Goal: Navigation & Orientation: Find specific page/section

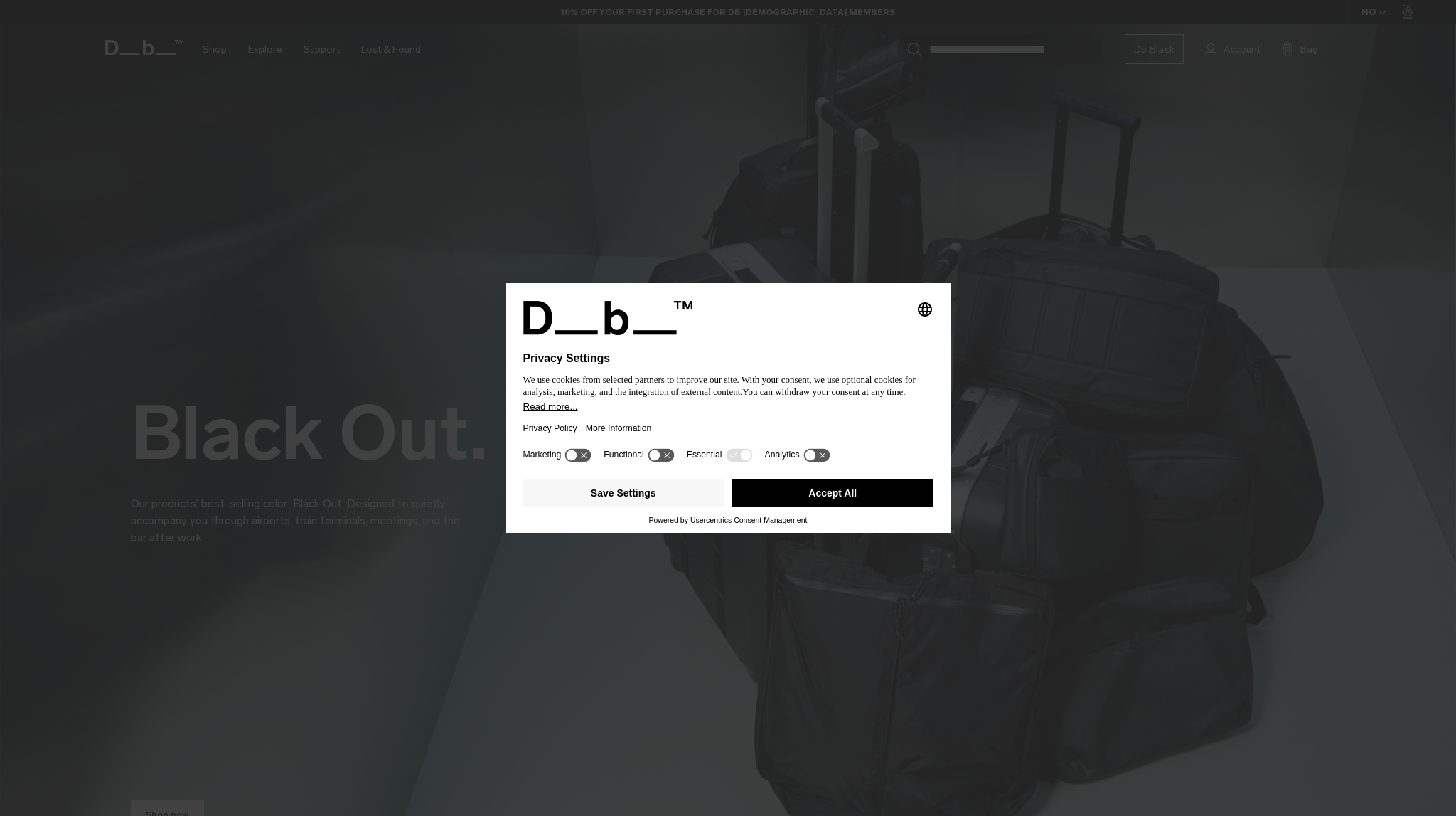
click at [814, 501] on button "Accept All" at bounding box center [833, 493] width 201 height 28
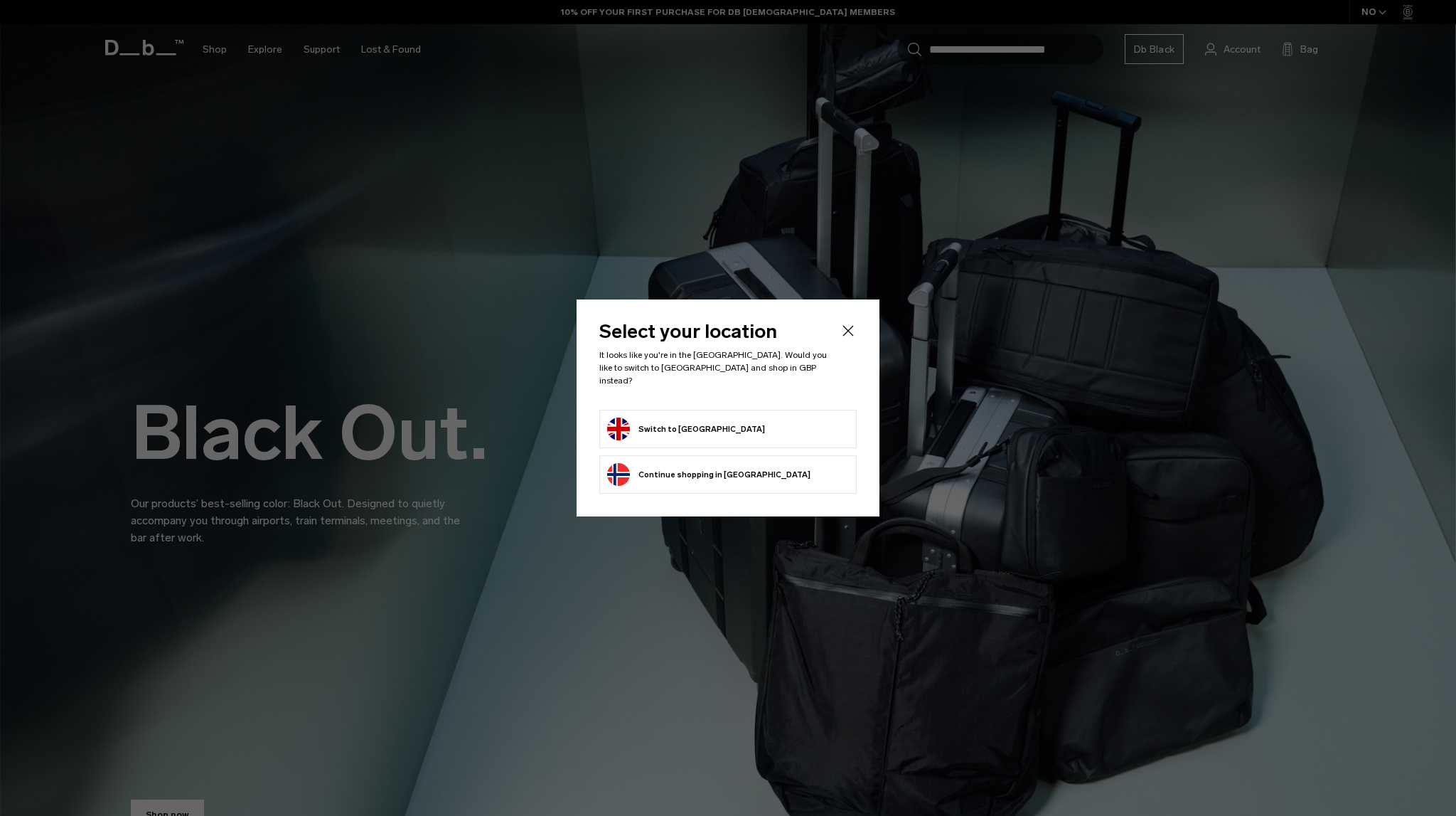
click at [685, 438] on li "Switch to United Kingdom" at bounding box center [728, 429] width 258 height 39
click at [677, 424] on button "Switch to United Kingdom" at bounding box center [686, 429] width 158 height 23
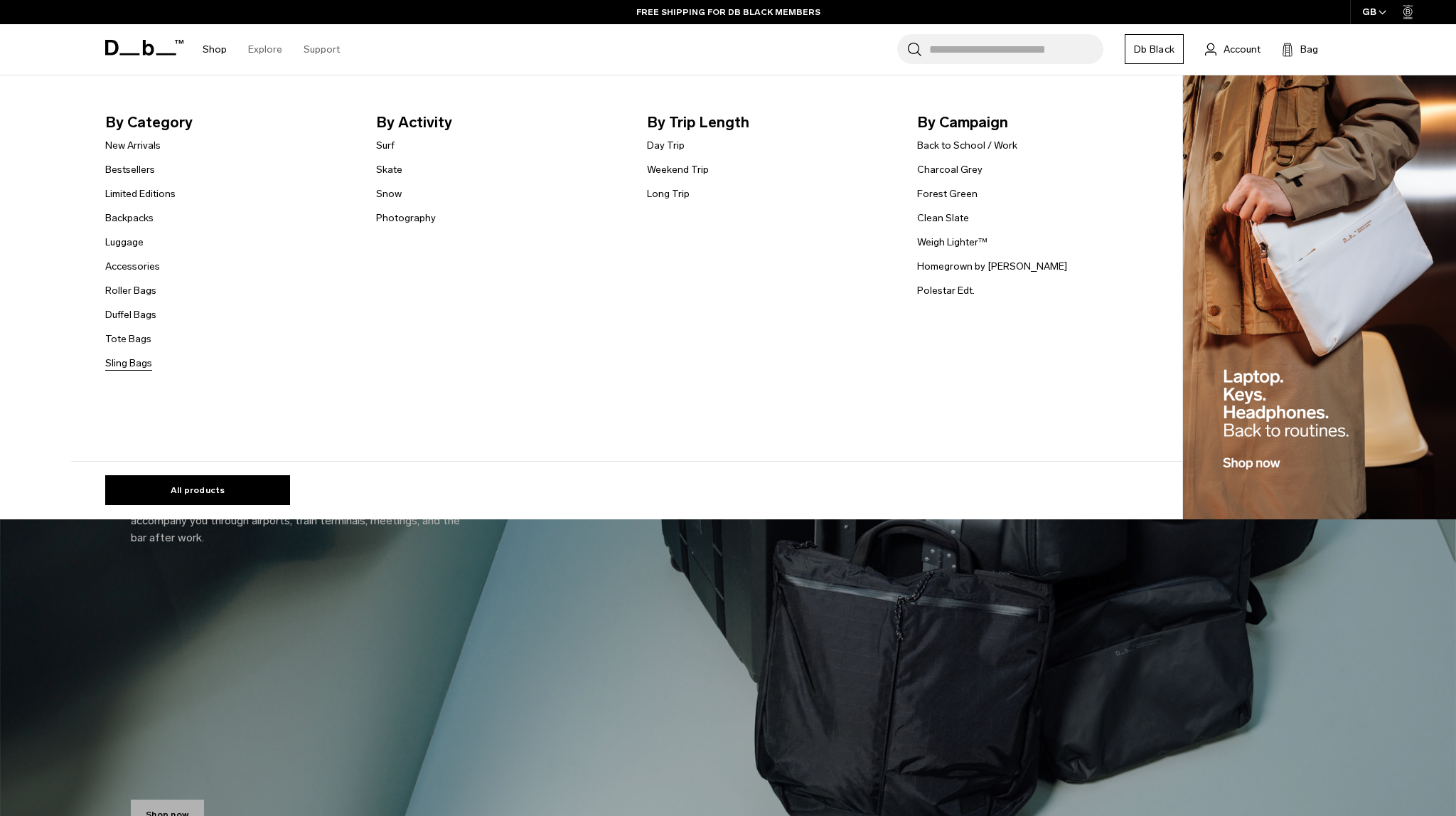
click at [137, 363] on link "Sling Bags" at bounding box center [128, 363] width 47 height 15
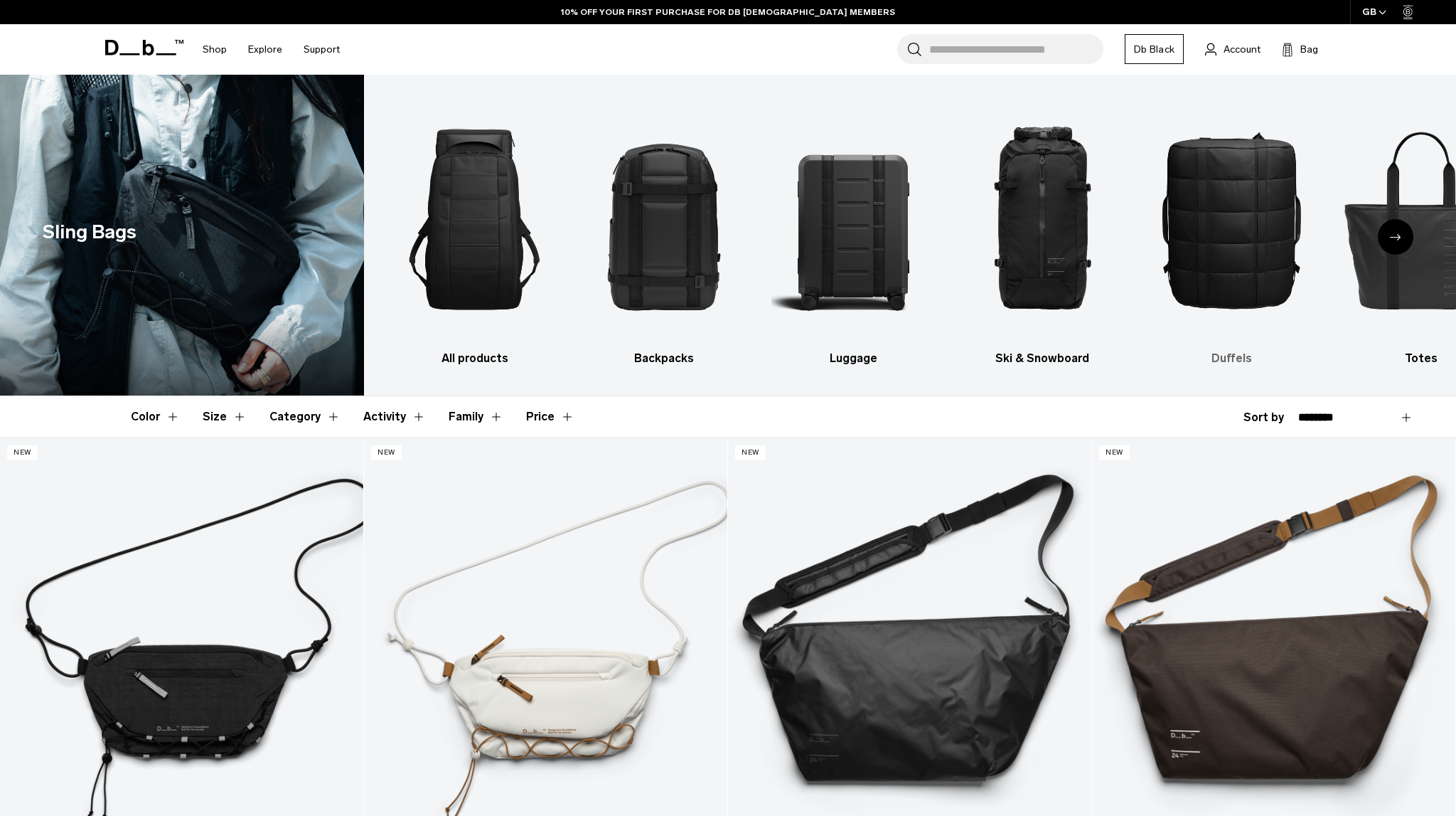
click at [1227, 239] on img "5 / 10" at bounding box center [1232, 219] width 165 height 246
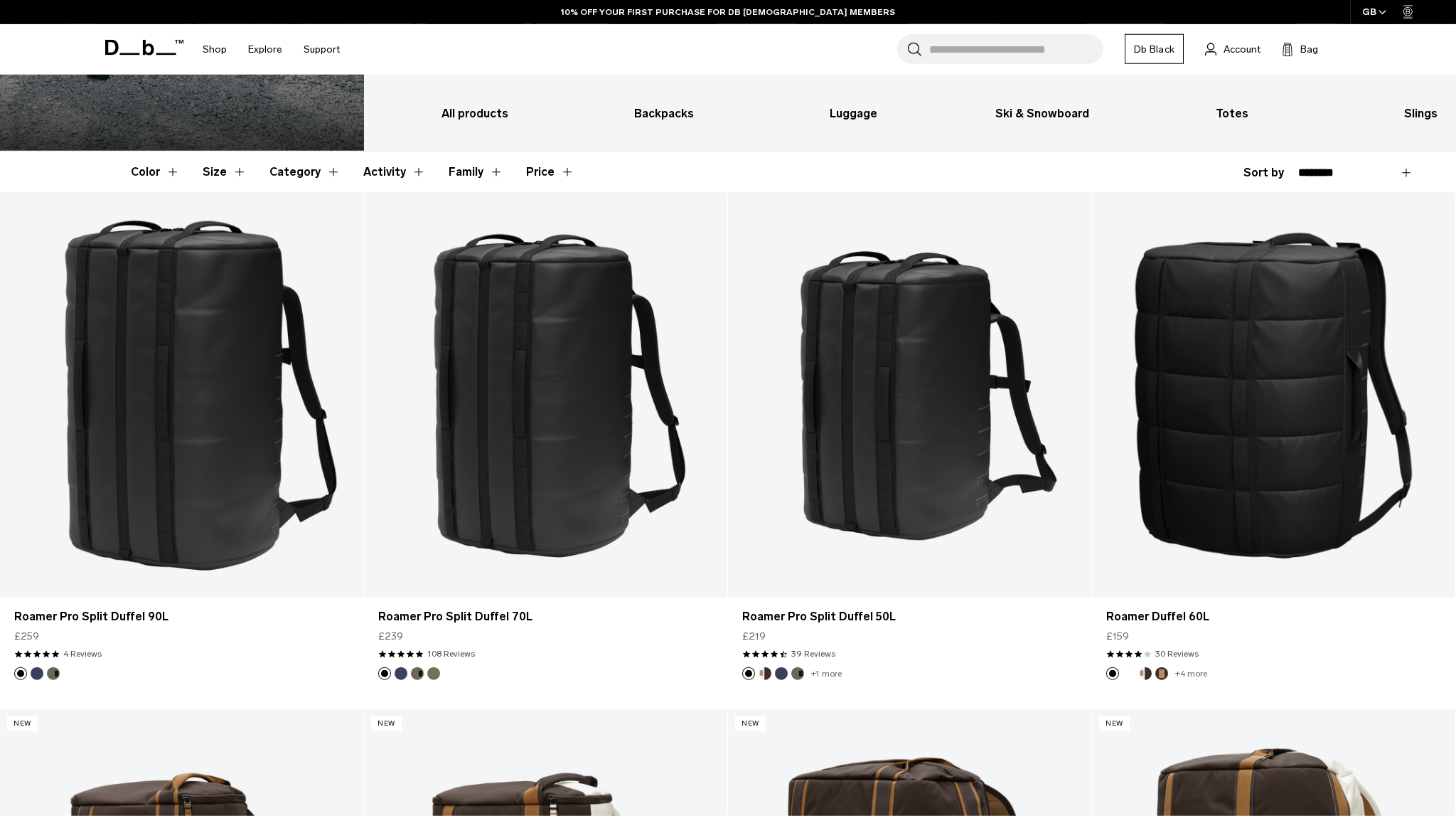
scroll to position [325, 0]
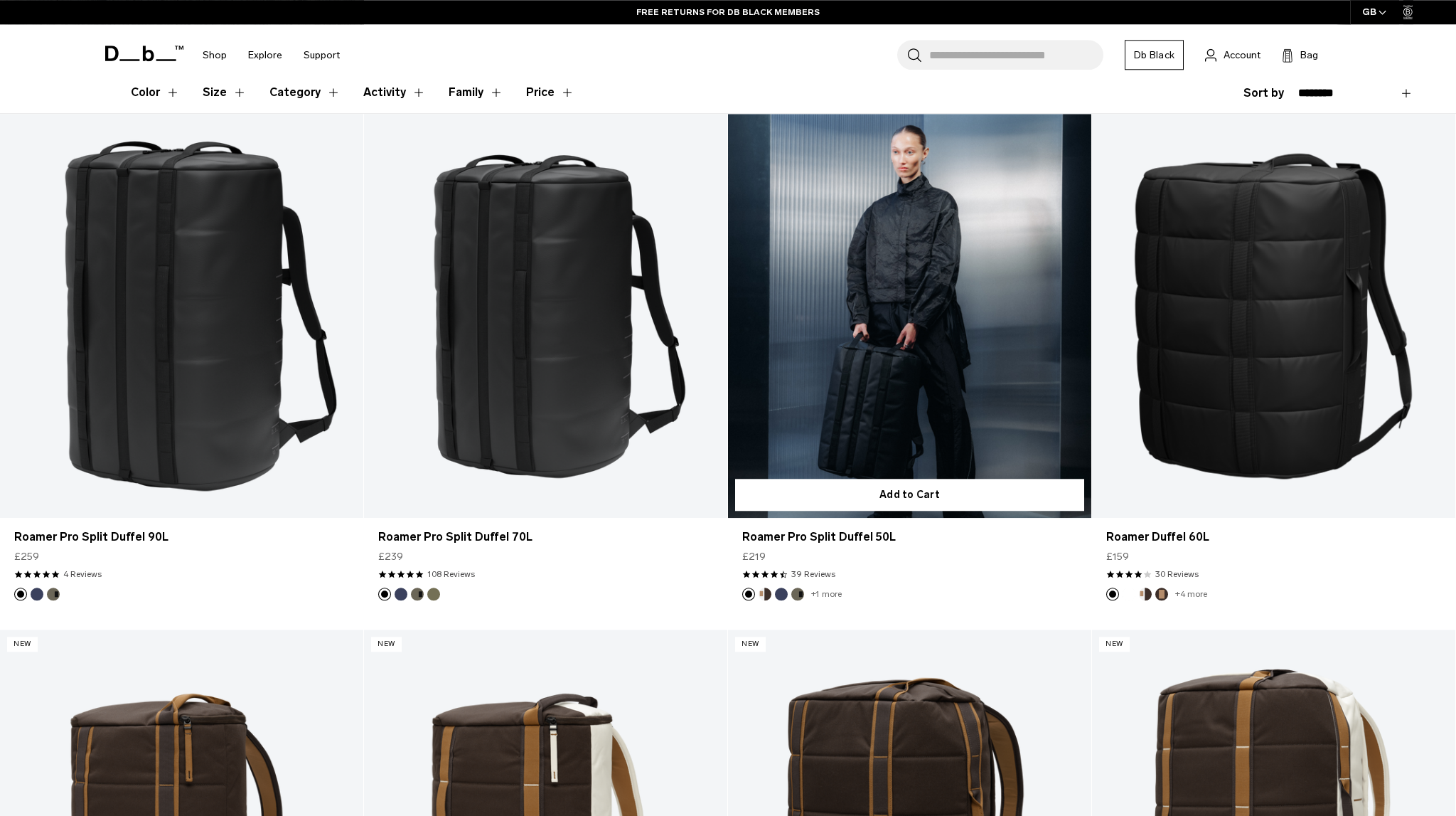
click at [796, 596] on button "Forest Green" at bounding box center [797, 593] width 13 height 13
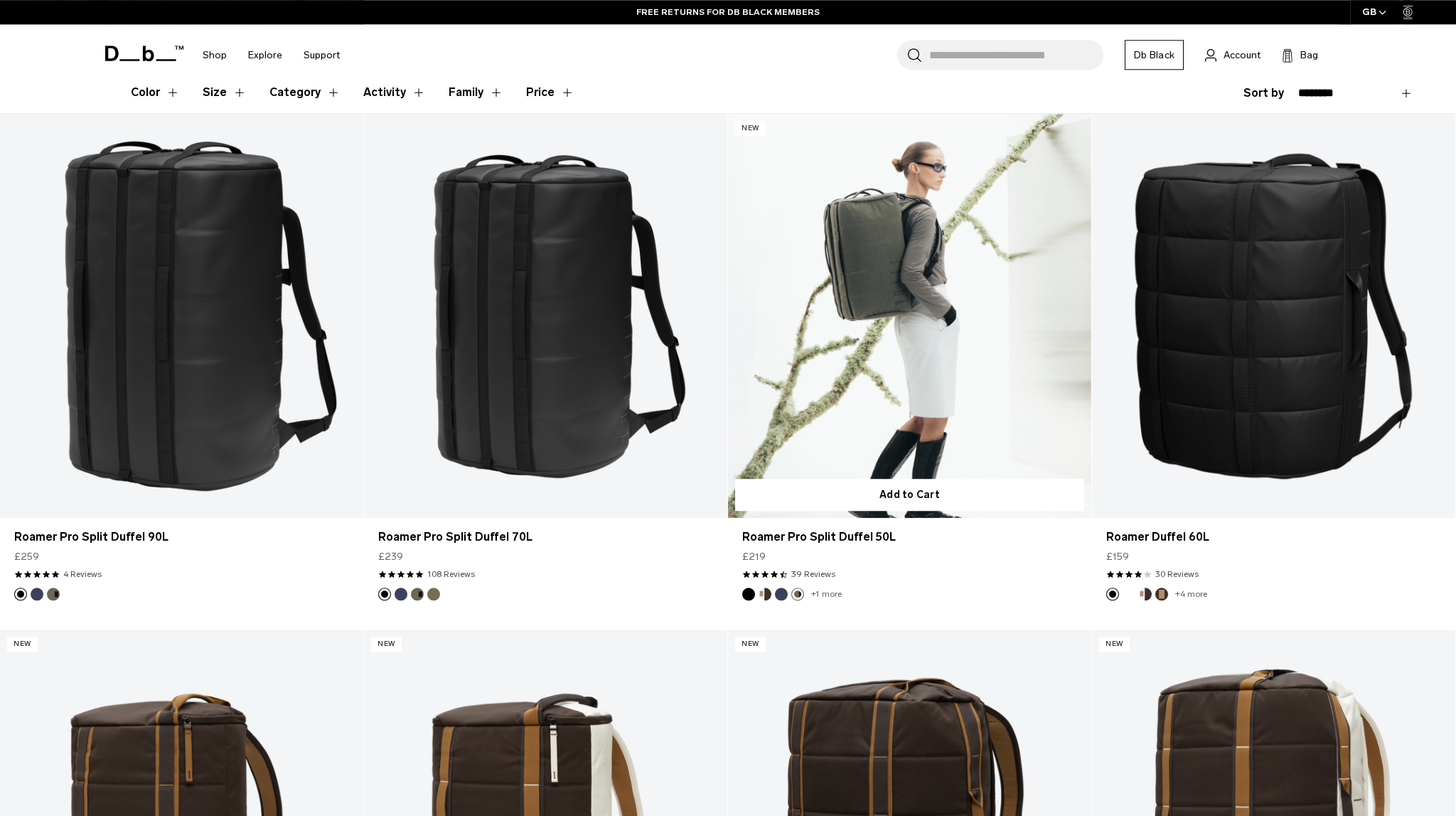
click at [779, 596] on button "Blue Hour" at bounding box center [781, 593] width 13 height 13
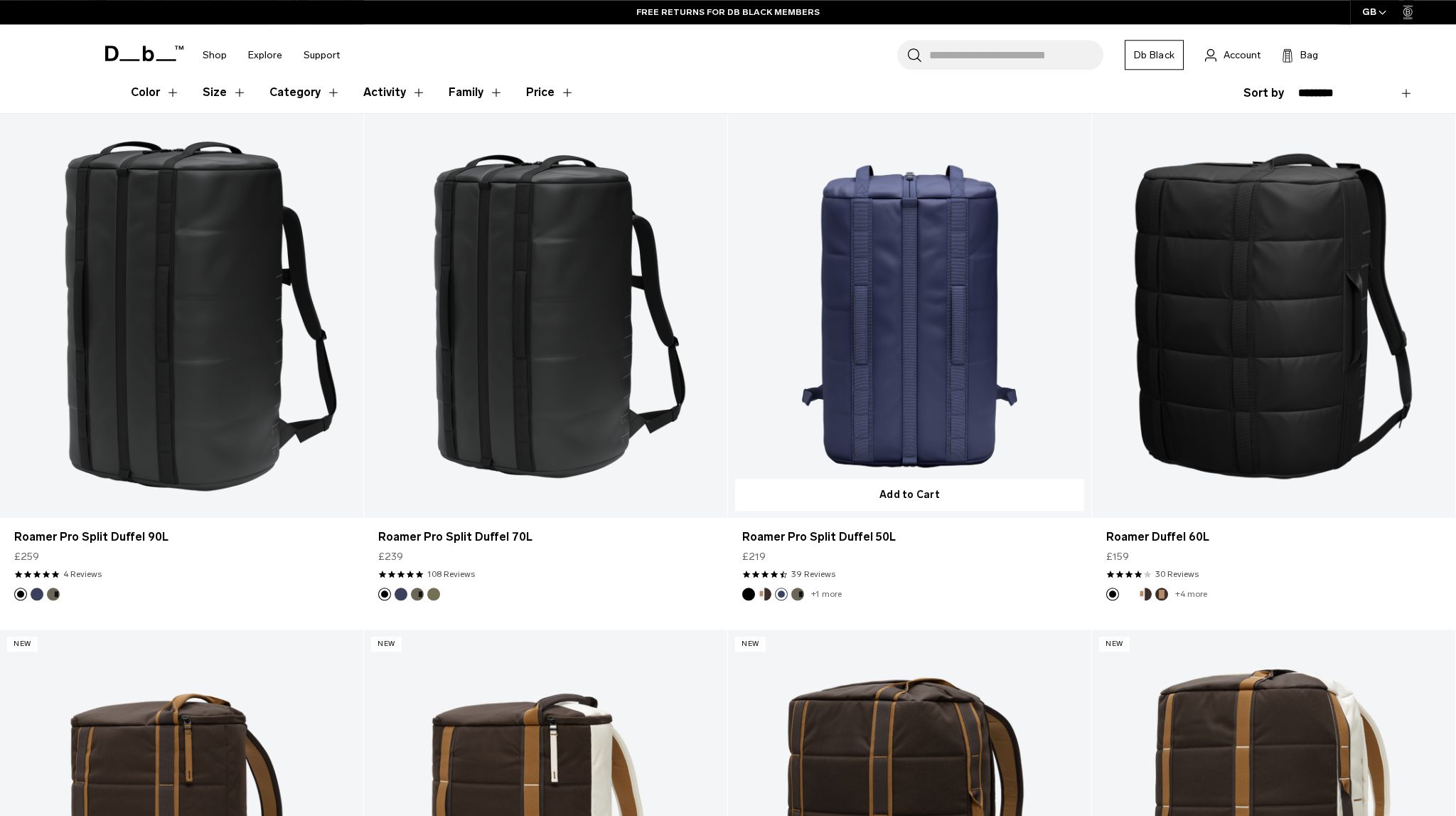
click at [767, 595] on button "Cappuccino" at bounding box center [764, 593] width 13 height 13
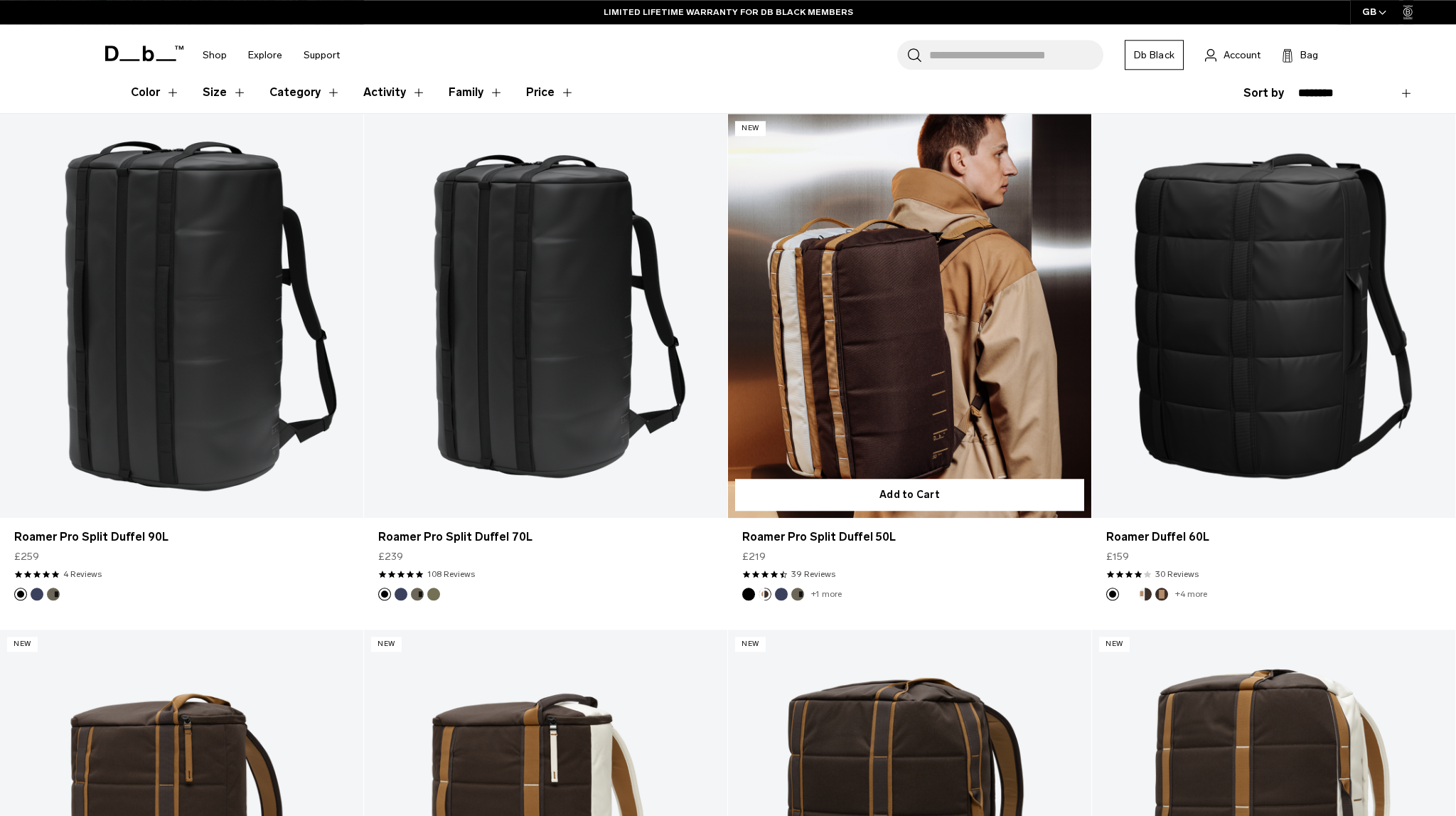
click at [749, 596] on button "Black Out" at bounding box center [748, 593] width 13 height 13
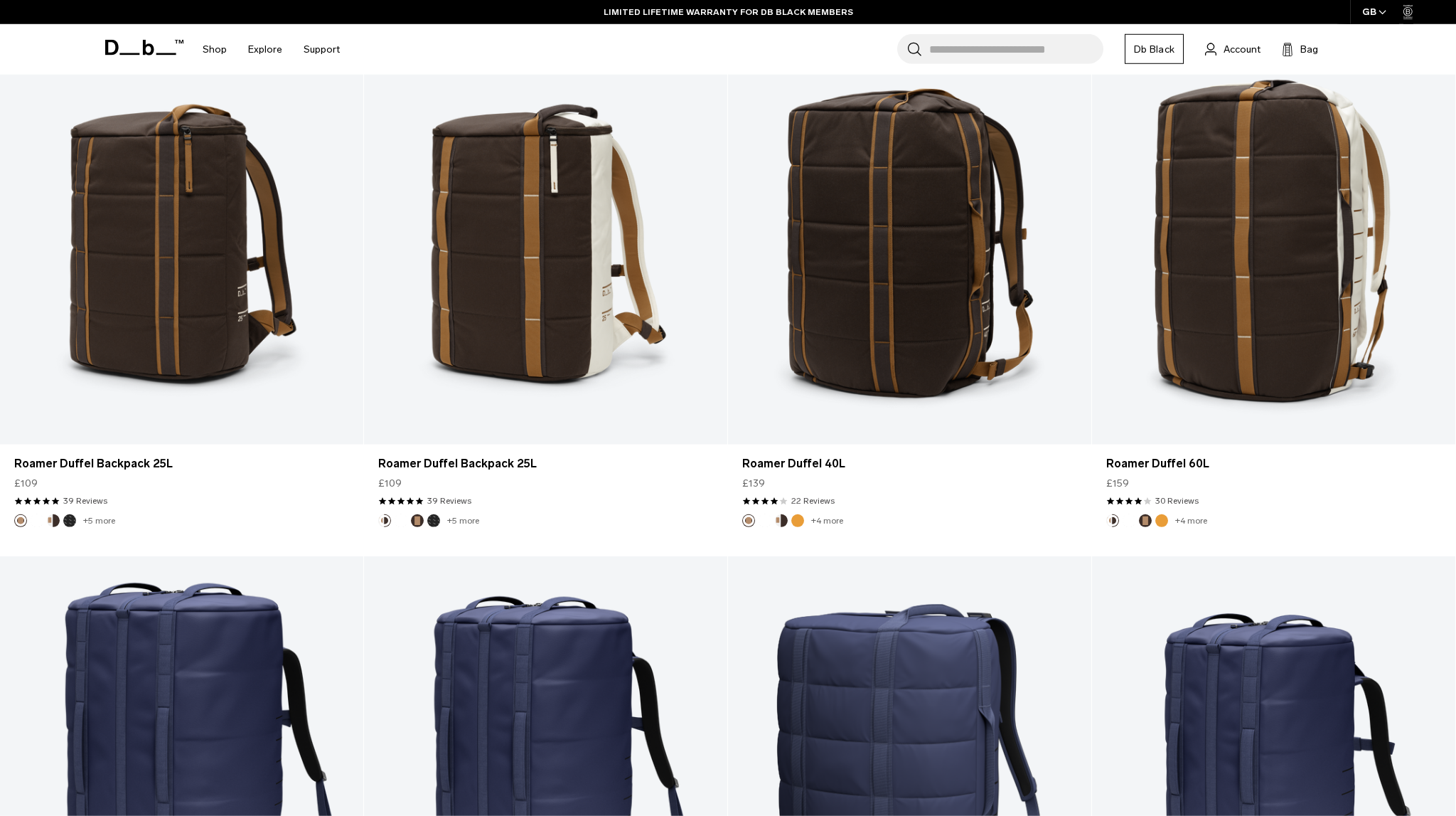
scroll to position [0, 0]
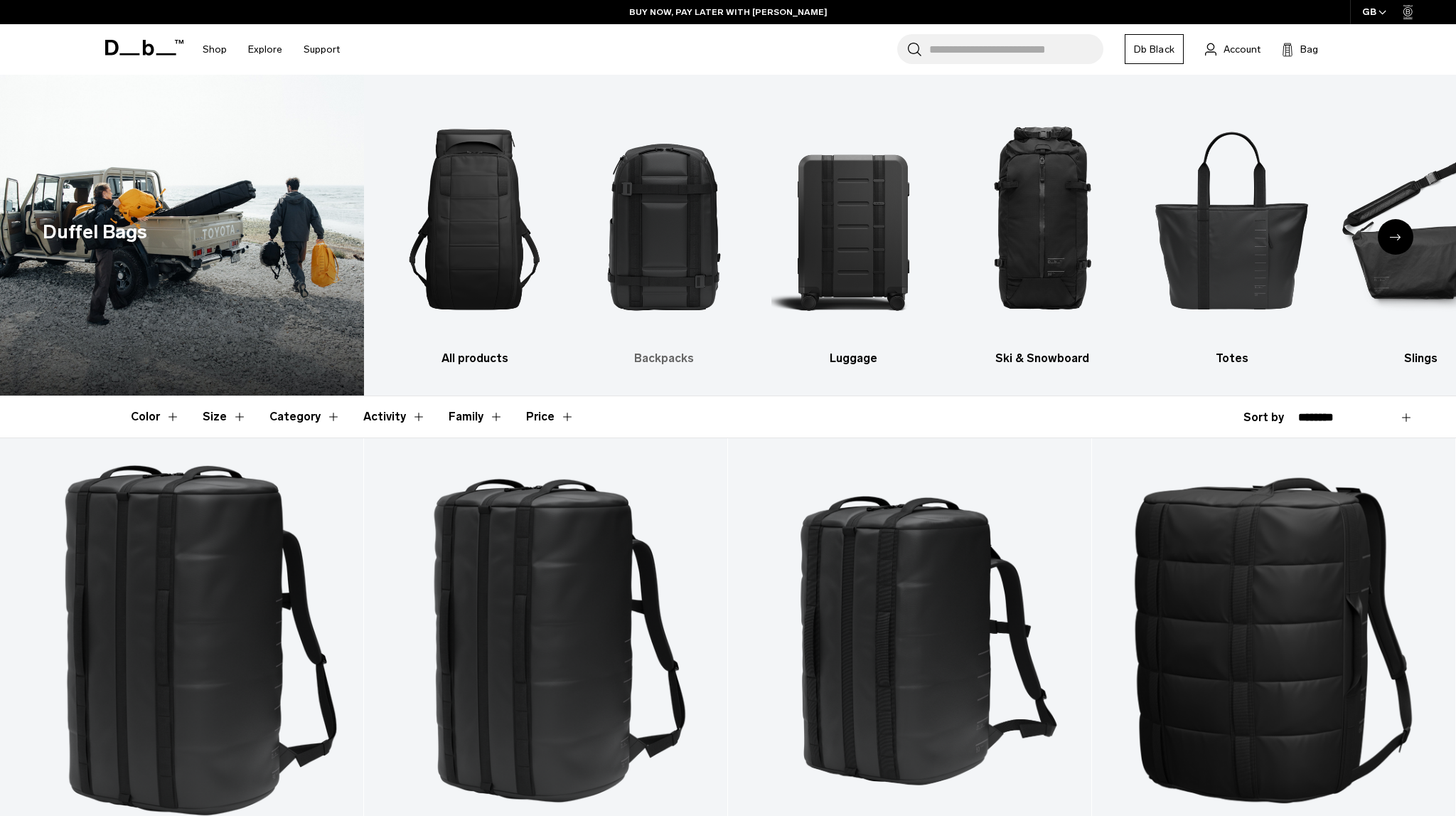
click at [680, 160] on img "2 / 10" at bounding box center [663, 219] width 165 height 246
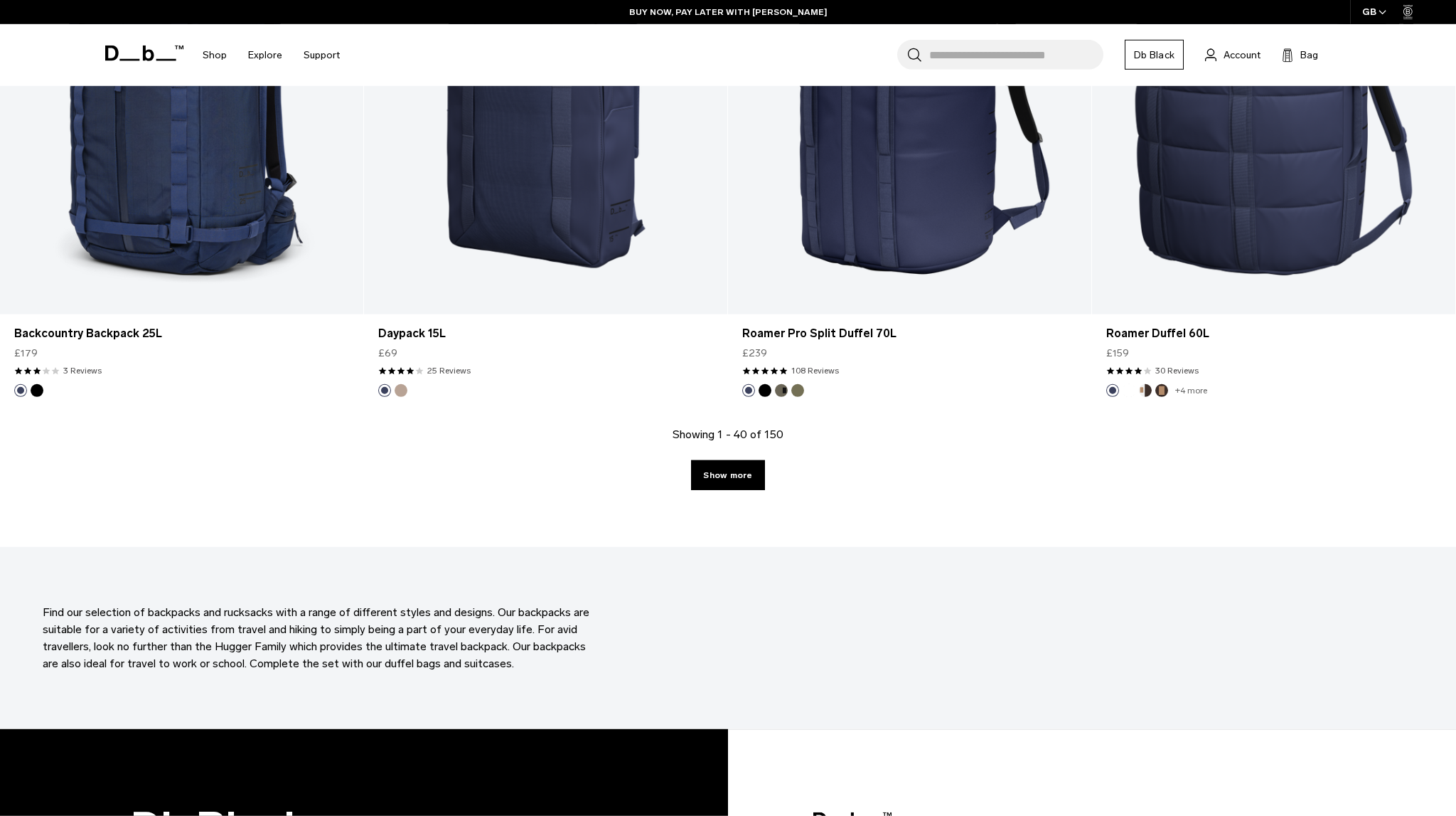
scroll to position [5153, 0]
